Goal: Task Accomplishment & Management: Complete application form

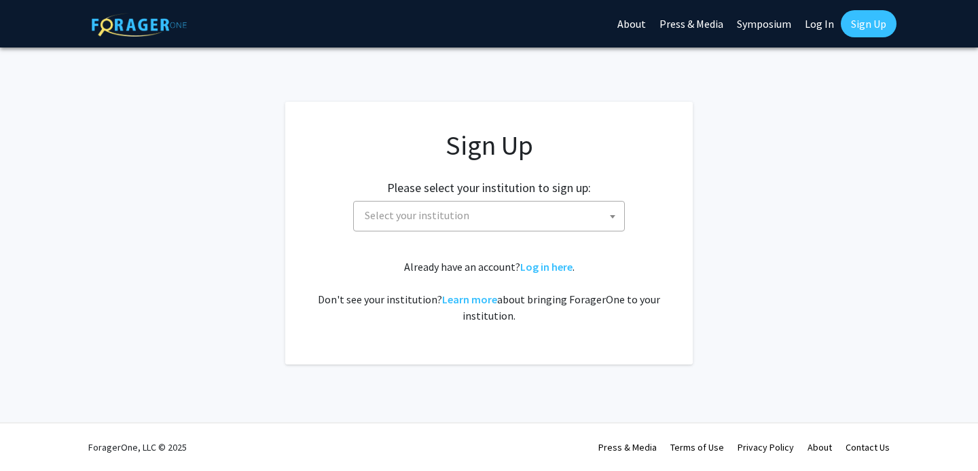
click at [424, 225] on span "Select your institution" at bounding box center [491, 216] width 265 height 28
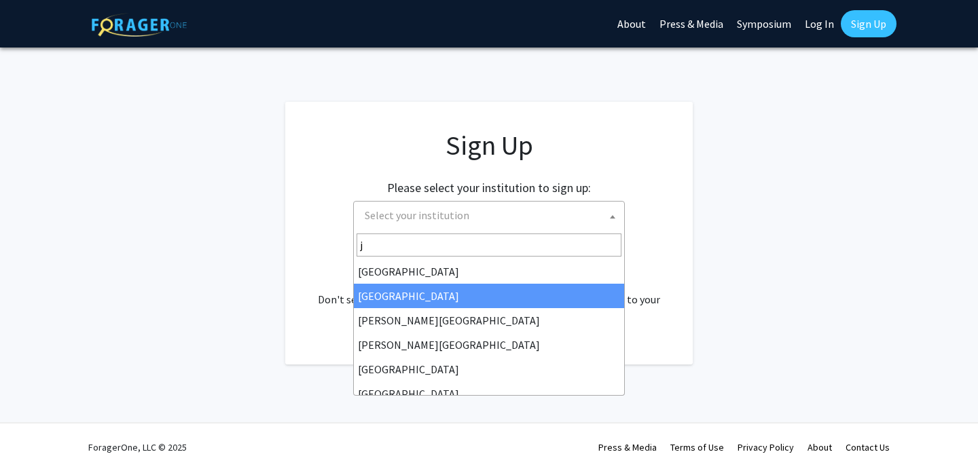
type input "jo"
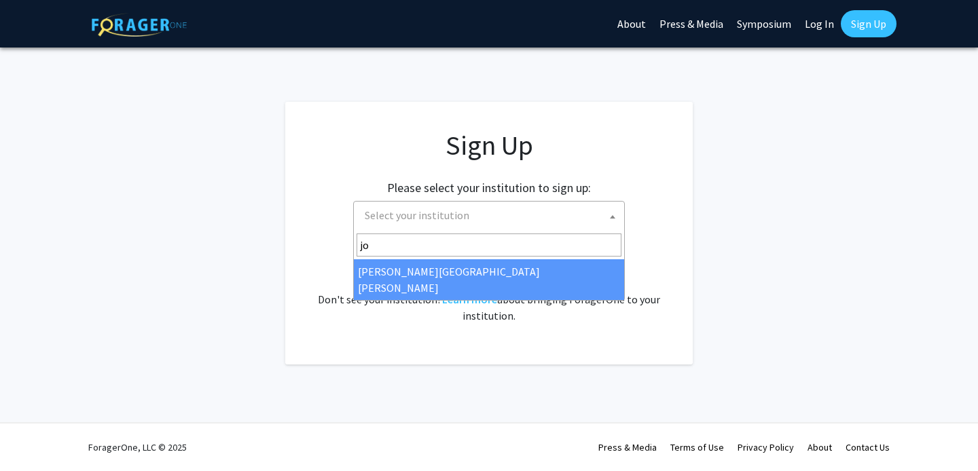
select select "1"
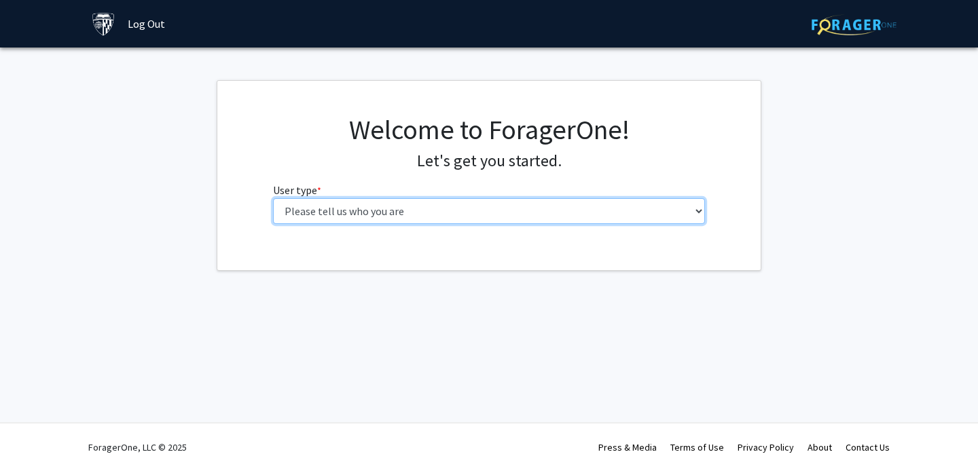
select select "2: masters"
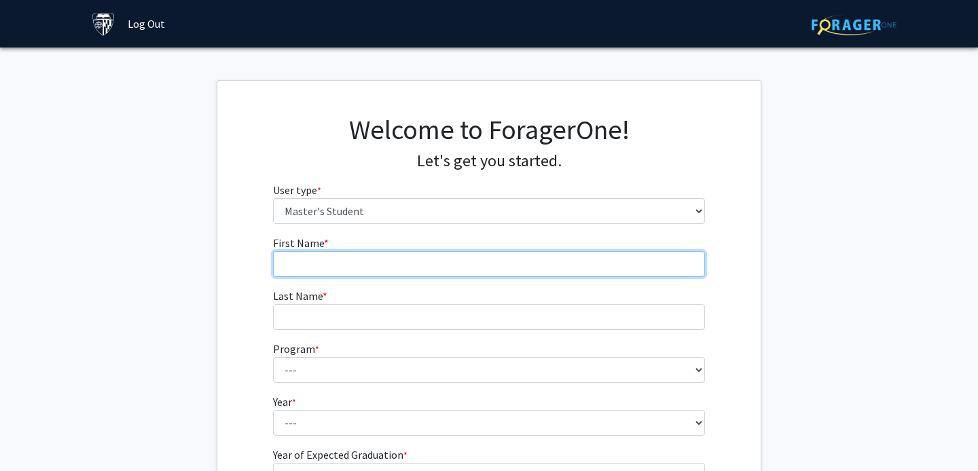
click at [364, 263] on input "First Name * required" at bounding box center [489, 264] width 432 height 26
type input "[PERSON_NAME]"
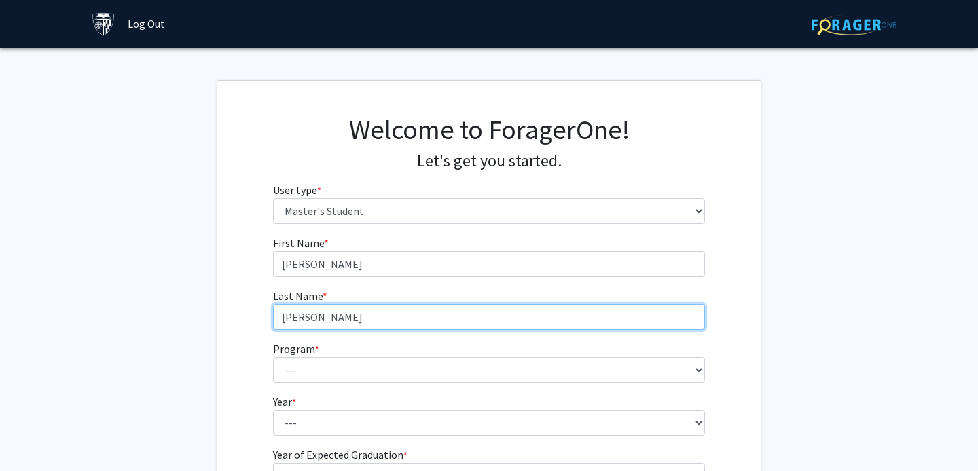
type input "[PERSON_NAME]"
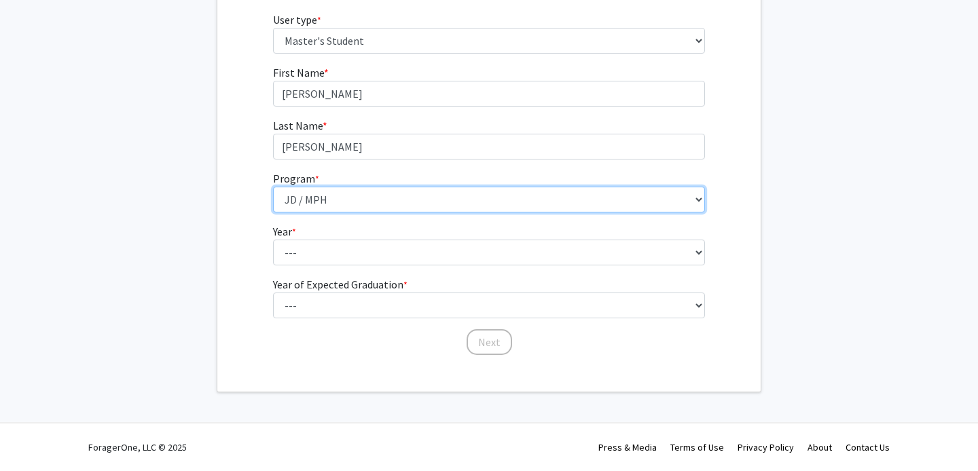
scroll to position [170, 0]
select select "46: 35"
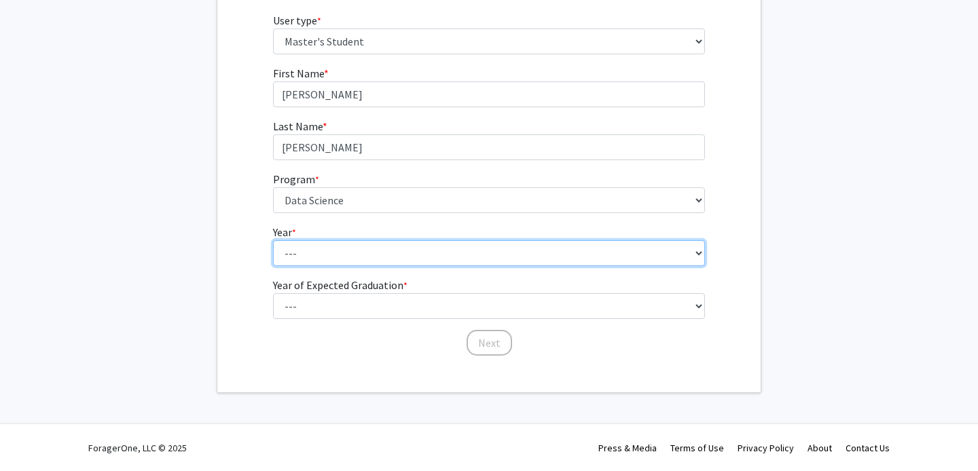
select select "1: first_year"
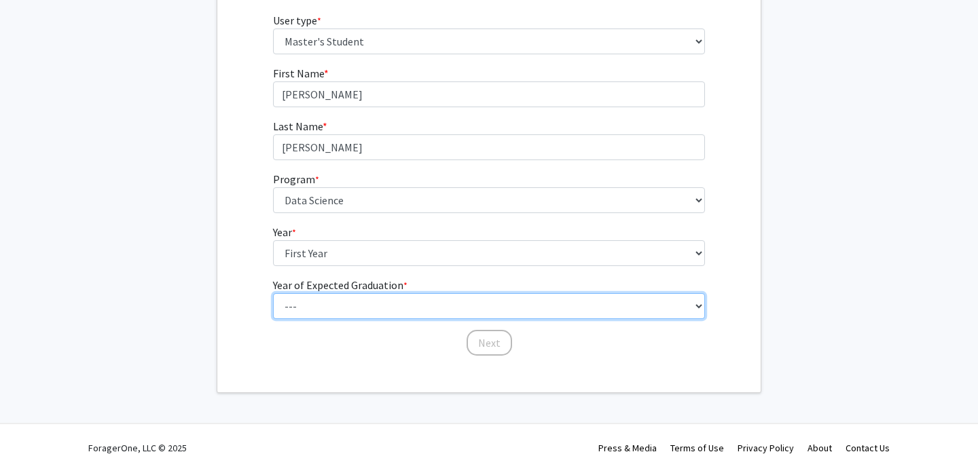
select select "3: 2027"
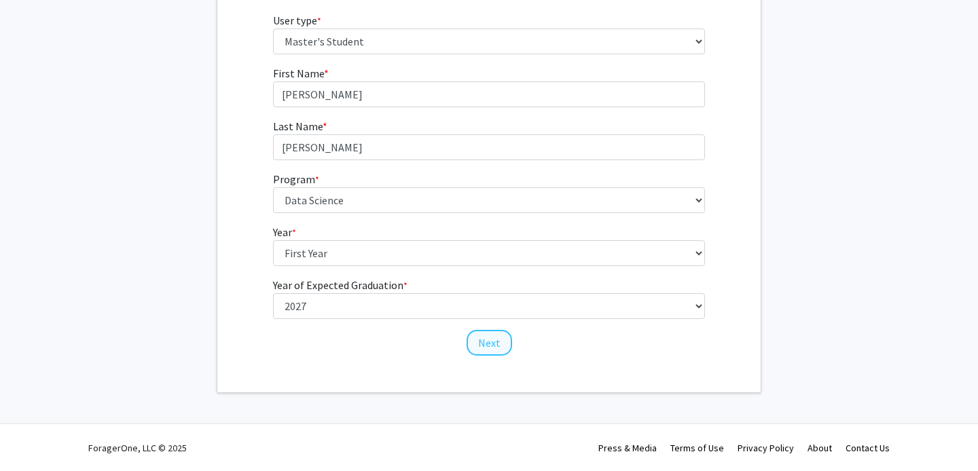
click at [508, 343] on button "Next" at bounding box center [488, 343] width 45 height 26
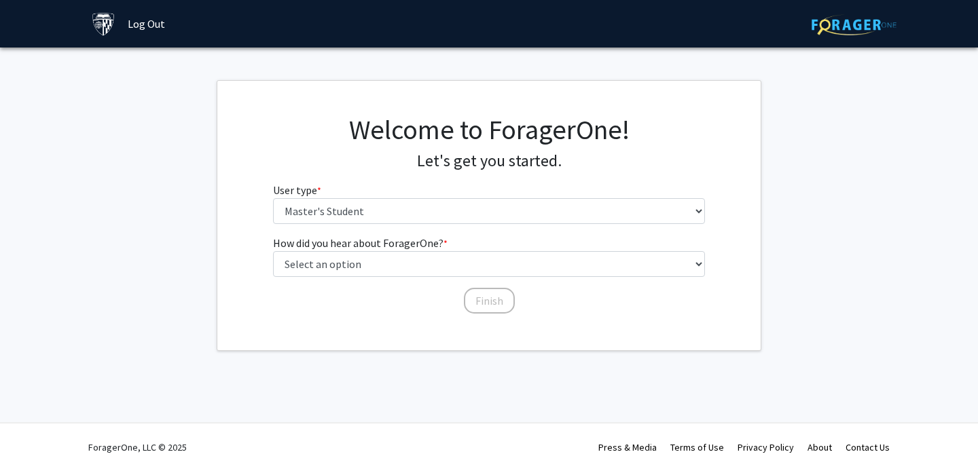
scroll to position [0, 0]
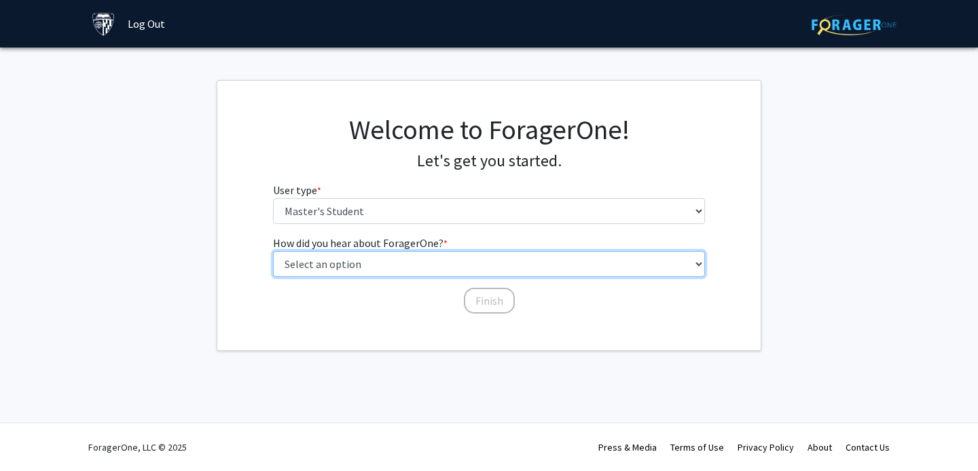
select select "3: university_website"
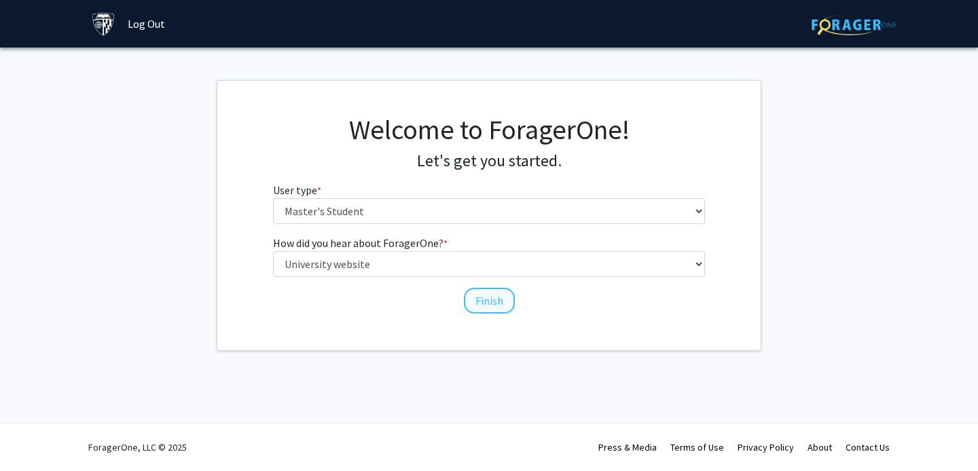
click at [484, 300] on button "Finish" at bounding box center [489, 301] width 51 height 26
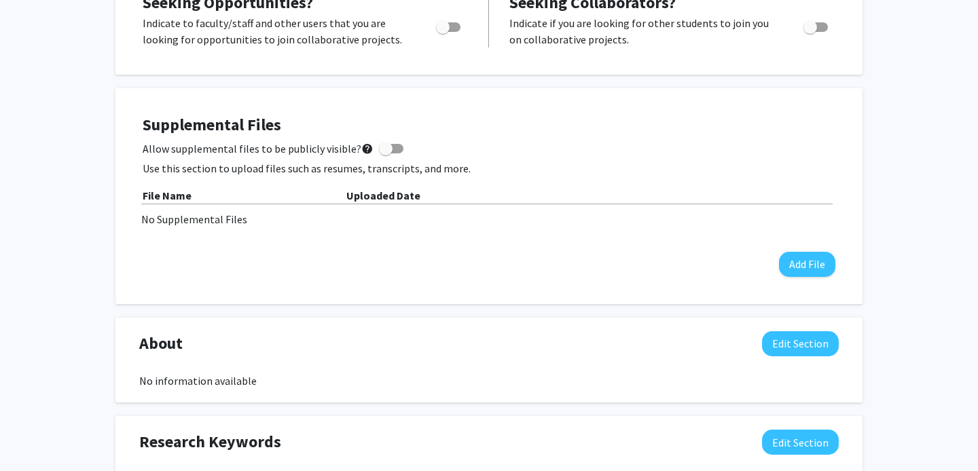
scroll to position [378, 0]
